Goal: Task Accomplishment & Management: Manage account settings

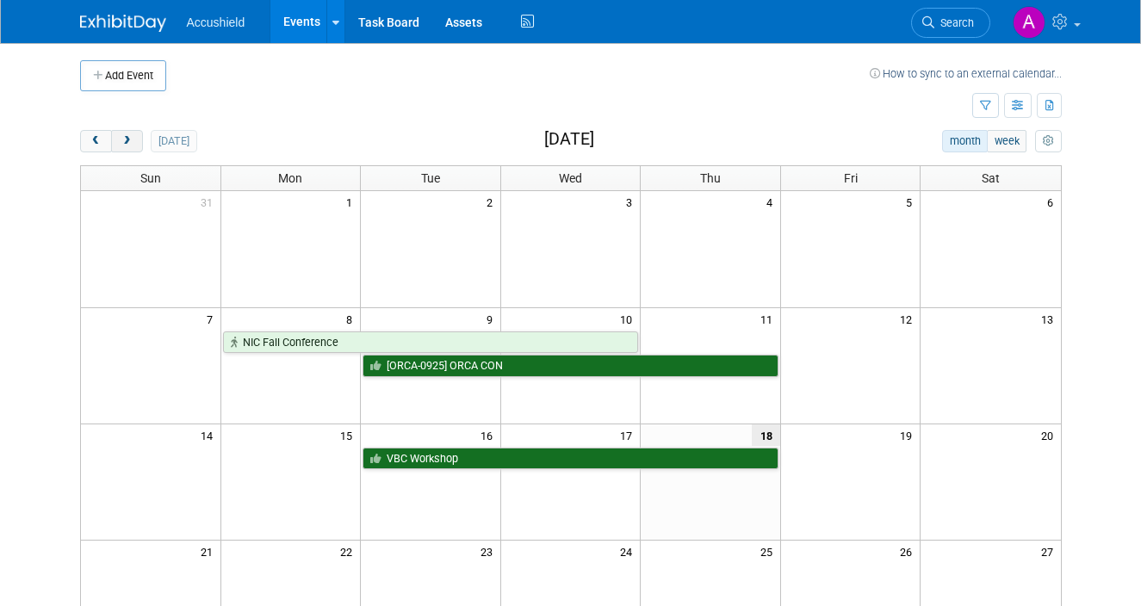
click at [135, 146] on button "next" at bounding box center [127, 141] width 32 height 22
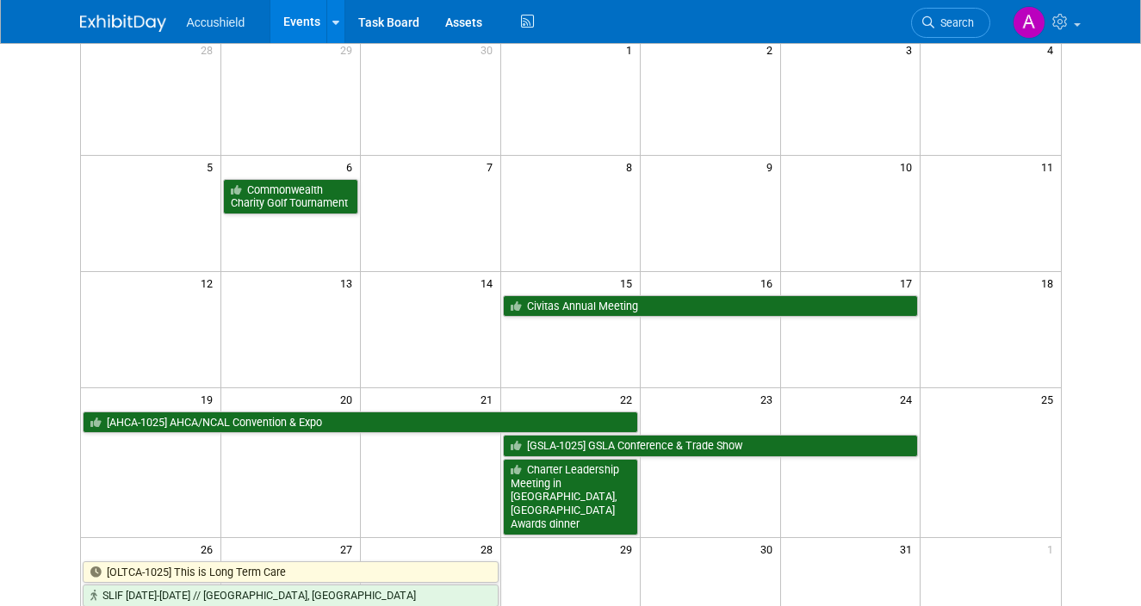
scroll to position [287, 0]
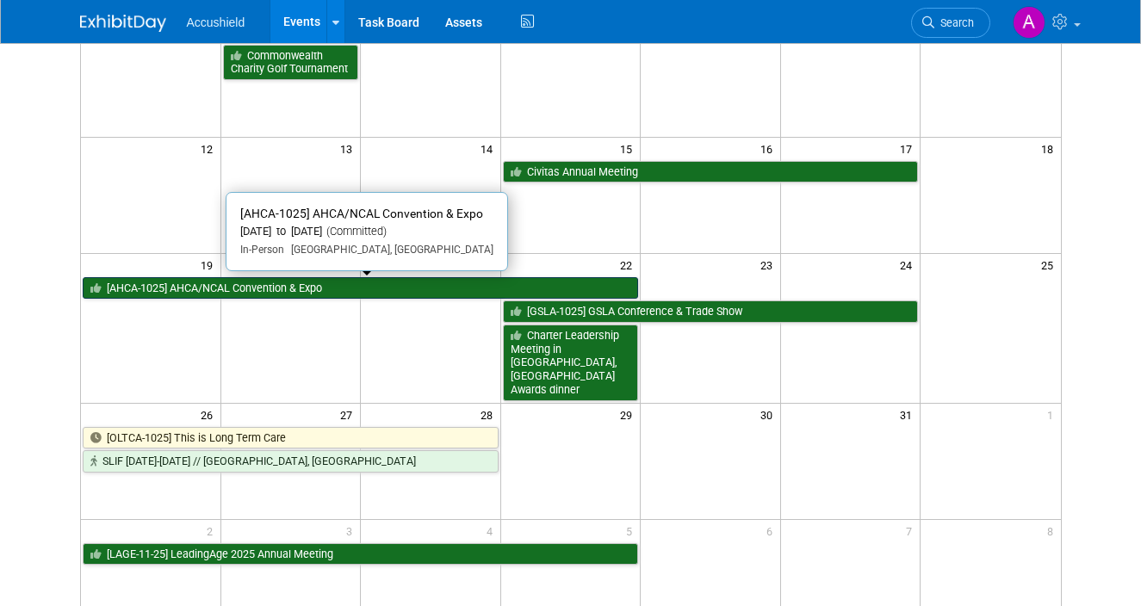
click at [388, 289] on link "[AHCA-1025] AHCA/NCAL Convention & Expo" at bounding box center [361, 288] width 556 height 22
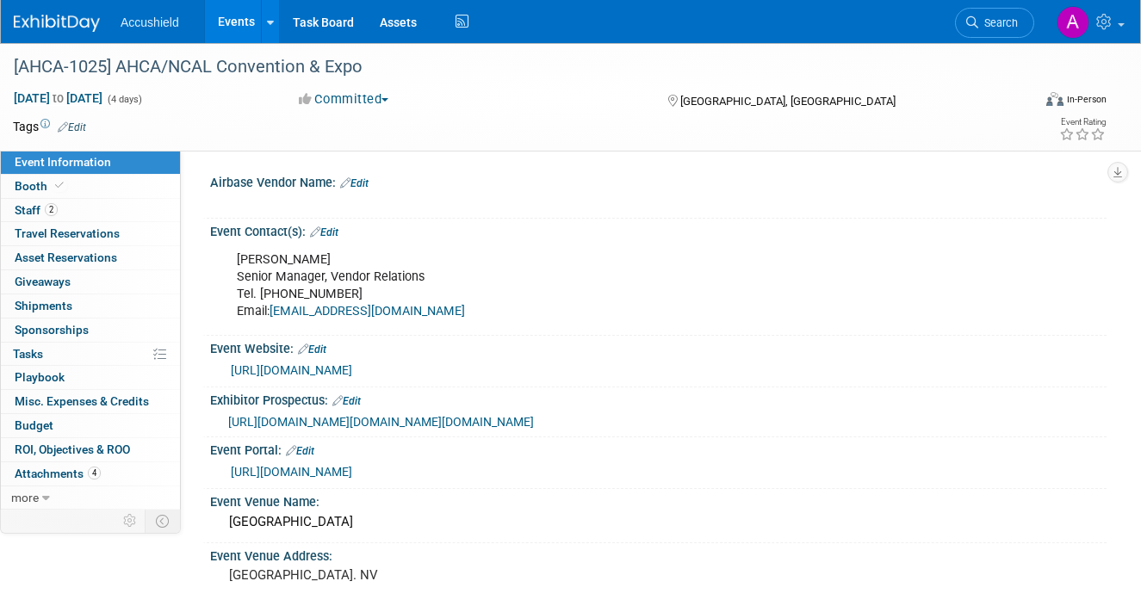
select select "Yes"
select select "WIP"
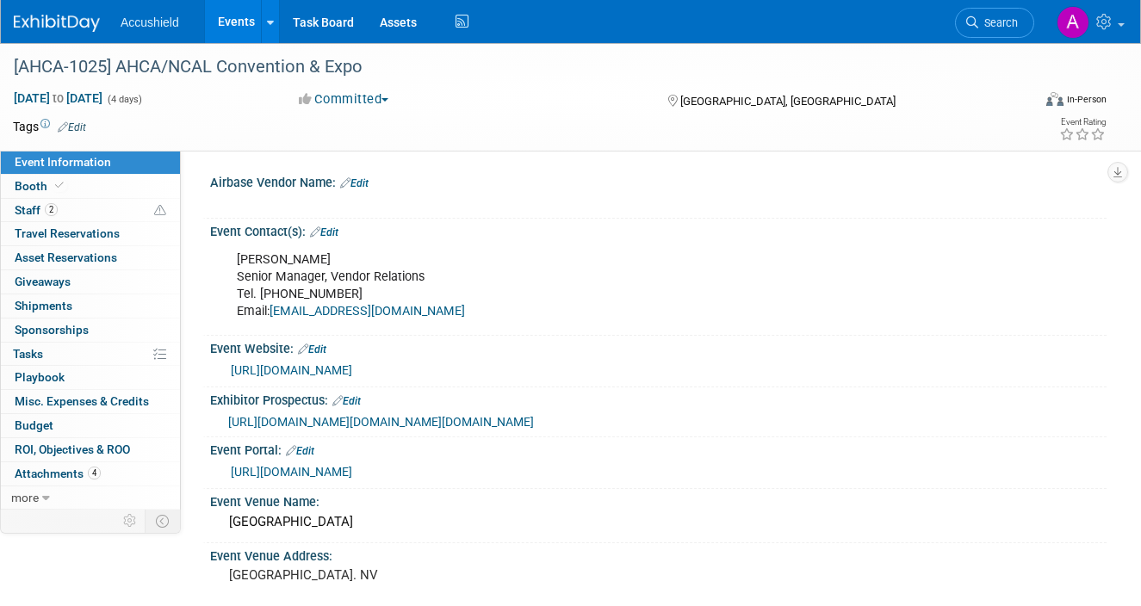
scroll to position [13, 0]
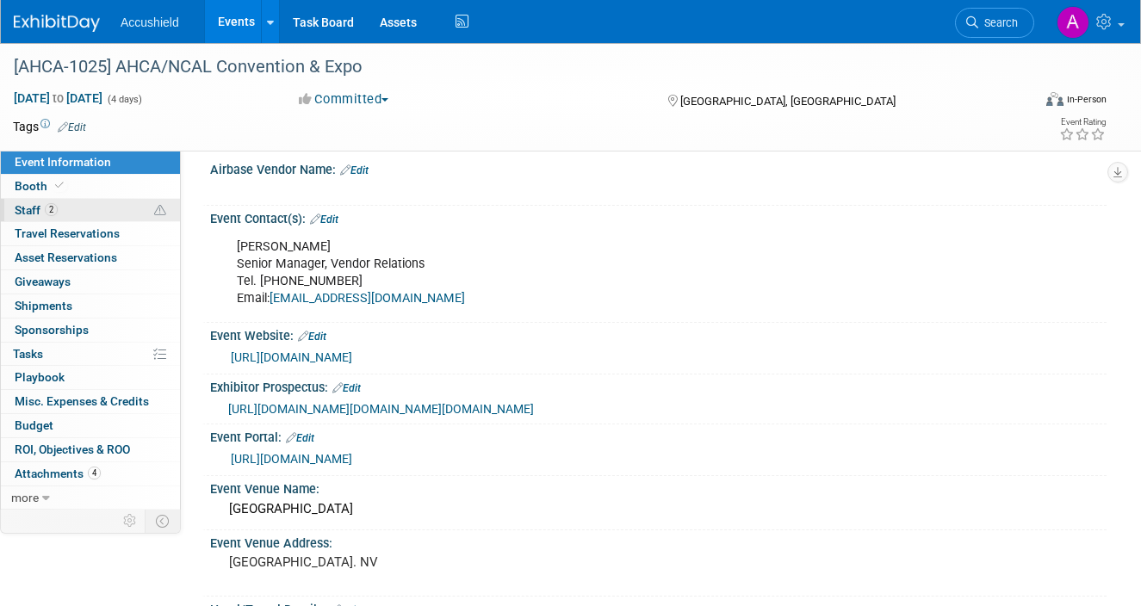
click at [157, 213] on icon at bounding box center [160, 211] width 12 height 12
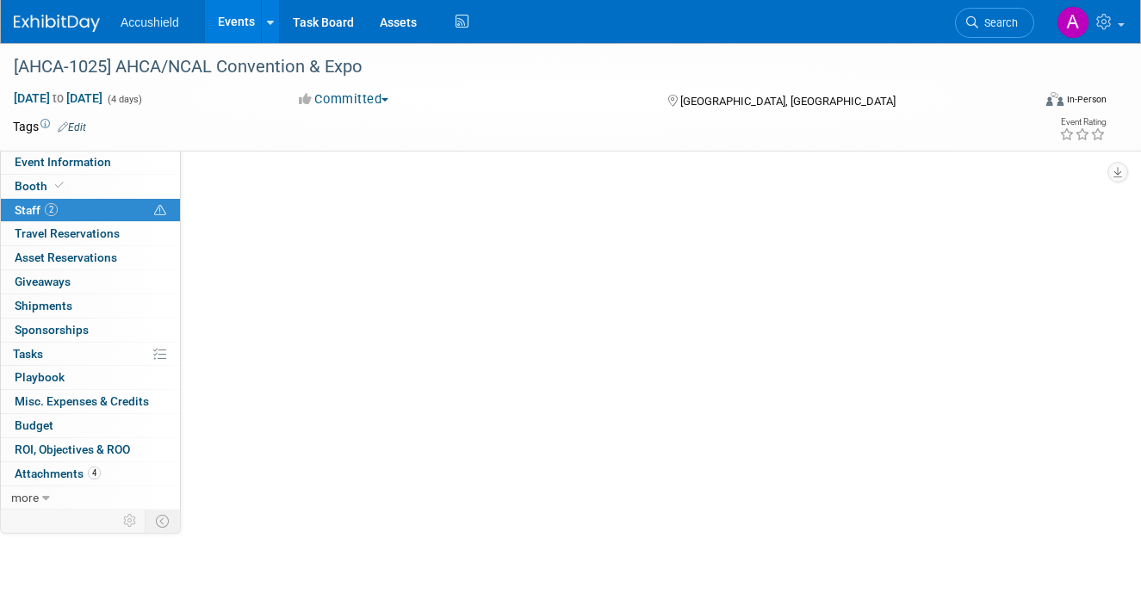
scroll to position [0, 0]
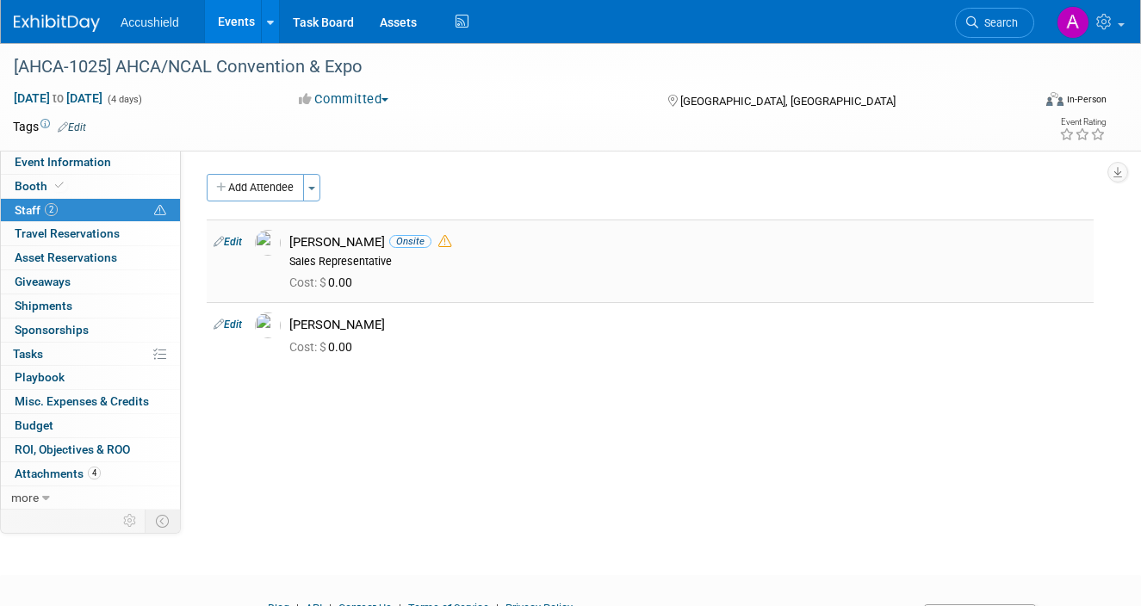
click at [239, 245] on link "Edit" at bounding box center [228, 242] width 28 height 12
select select "c5777ce0-4cd2-4fdd-9fef-9a488146a081"
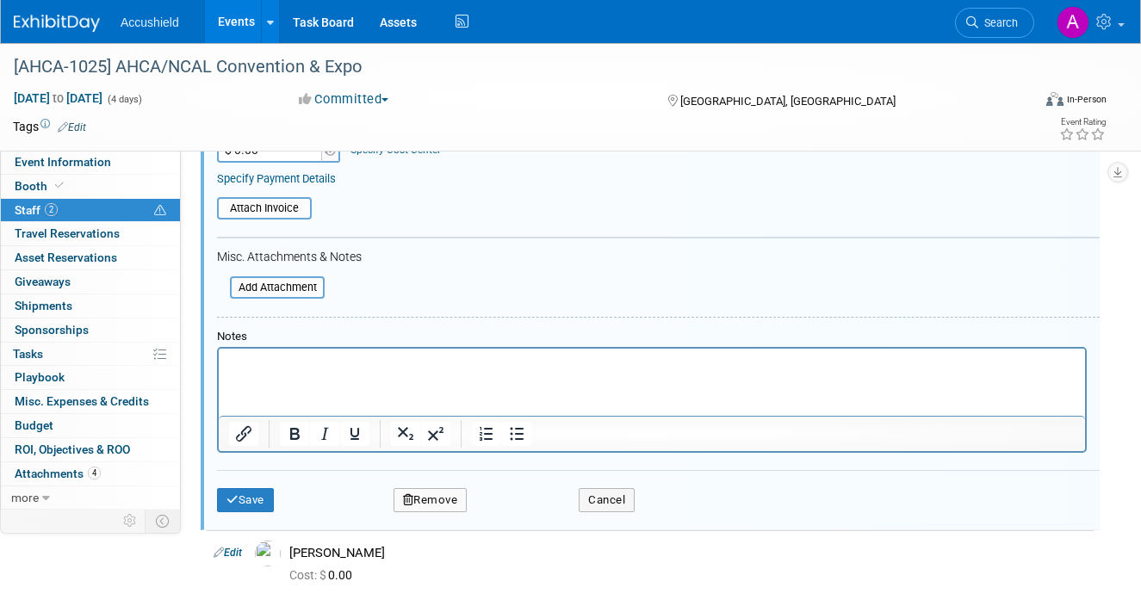
scroll to position [388, 0]
click at [389, 375] on html at bounding box center [652, 363] width 866 height 24
click at [254, 506] on button "Save" at bounding box center [245, 502] width 57 height 24
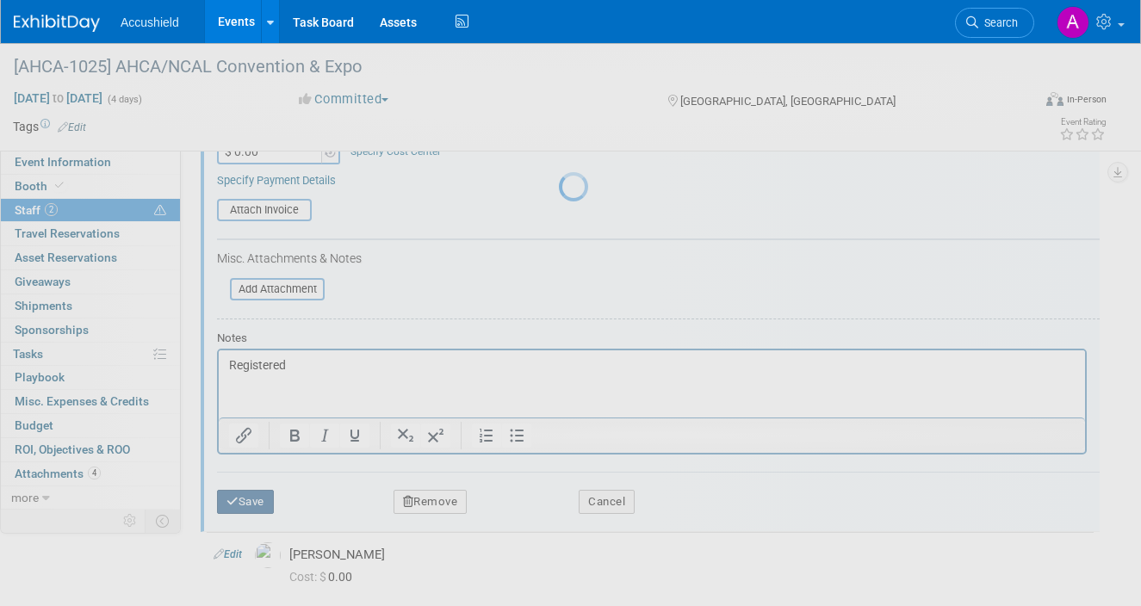
scroll to position [90, 0]
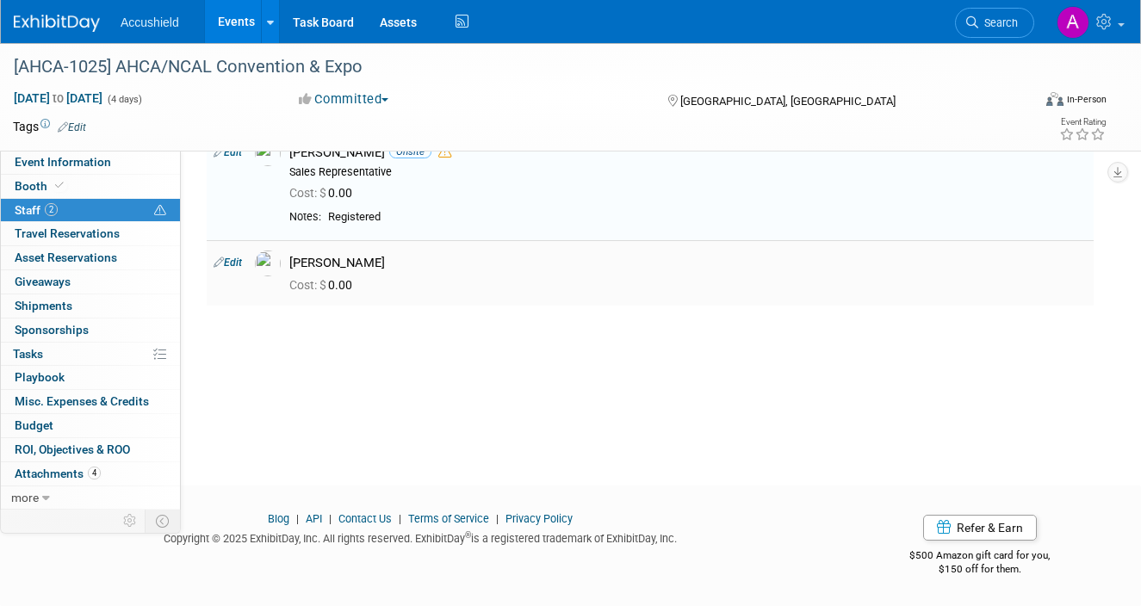
click at [233, 266] on link "Edit" at bounding box center [228, 263] width 28 height 12
select select "60401866-f014-4d70-bb09-726ec8c6ea88"
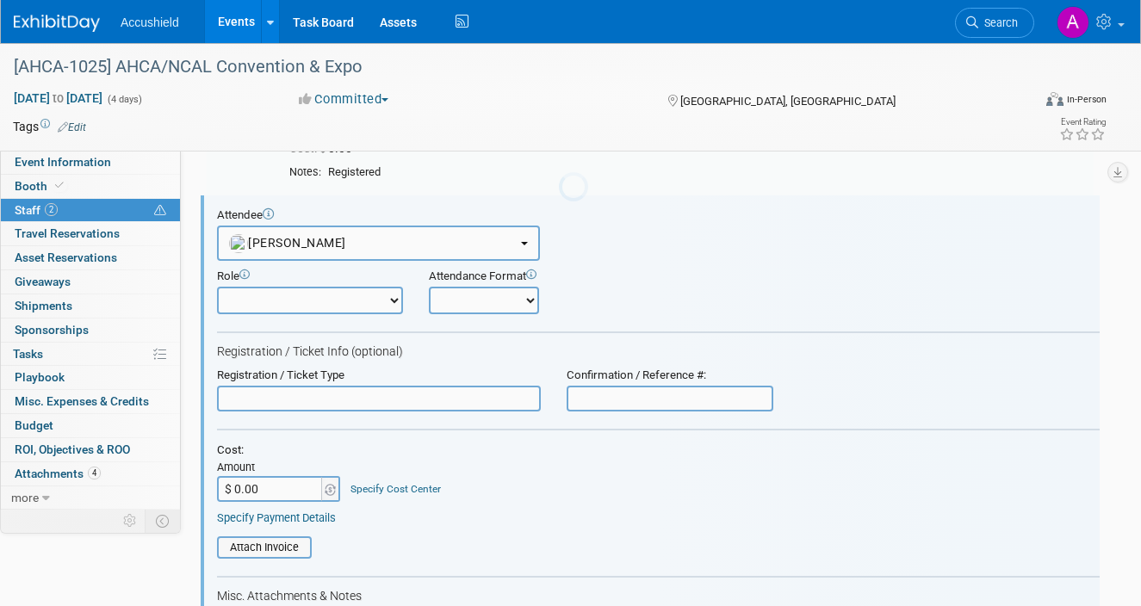
scroll to position [0, 0]
click at [382, 308] on select "Demonstrator Health Screening Host Planner Presenter Sales Representative Set-u…" at bounding box center [310, 301] width 186 height 28
select select "4"
click at [522, 302] on select "Onsite Remote" at bounding box center [484, 301] width 110 height 28
select select "1"
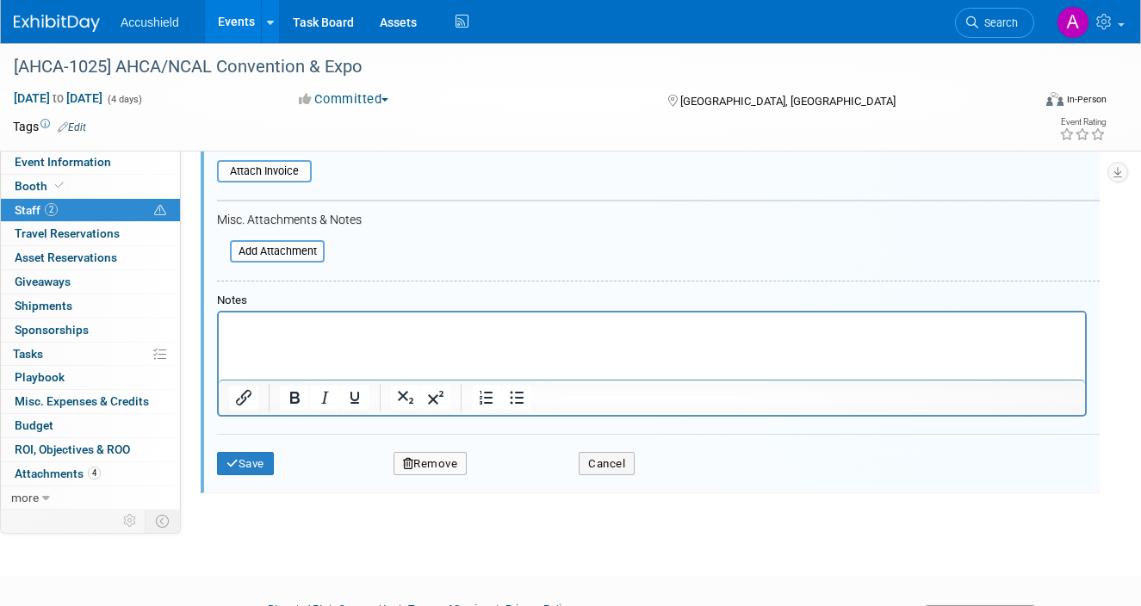
scroll to position [525, 0]
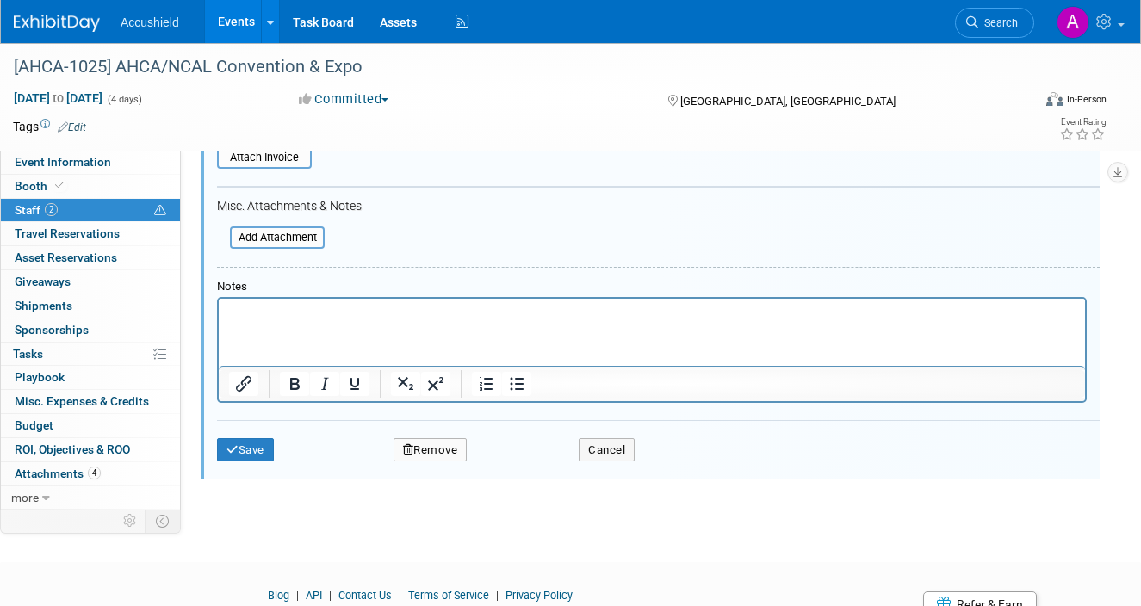
click at [347, 322] on html at bounding box center [652, 310] width 866 height 24
click at [258, 463] on div "Save Remove Cancel" at bounding box center [658, 447] width 883 height 55
click at [252, 446] on button "Save" at bounding box center [245, 450] width 57 height 24
